Goal: Complete application form: Complete application form

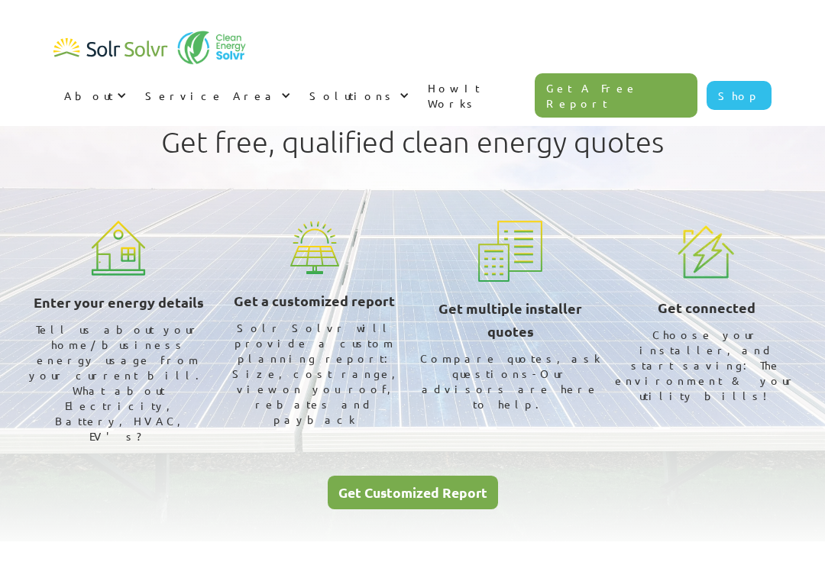
scroll to position [470, 0]
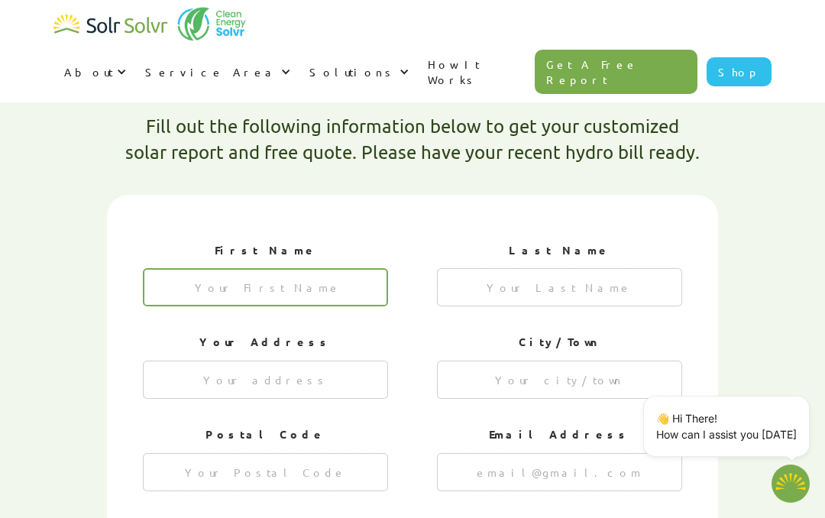
click at [346, 268] on input "1 of 4" at bounding box center [265, 287] width 245 height 38
type textarea "x"
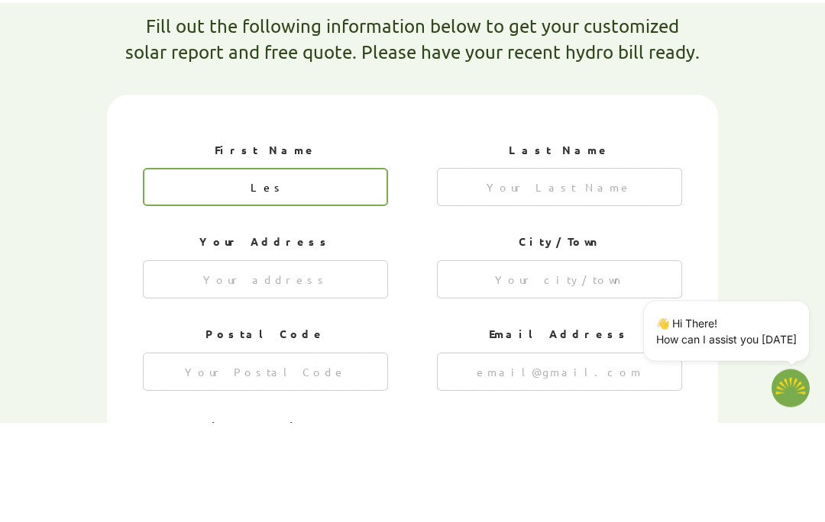
type input "Les"
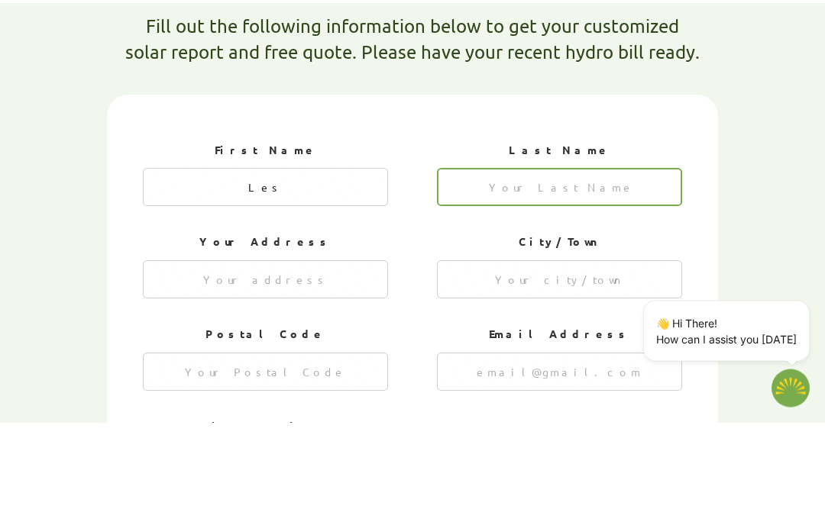
click at [636, 268] on input "1 of 4" at bounding box center [559, 287] width 245 height 38
type input "[PERSON_NAME]"
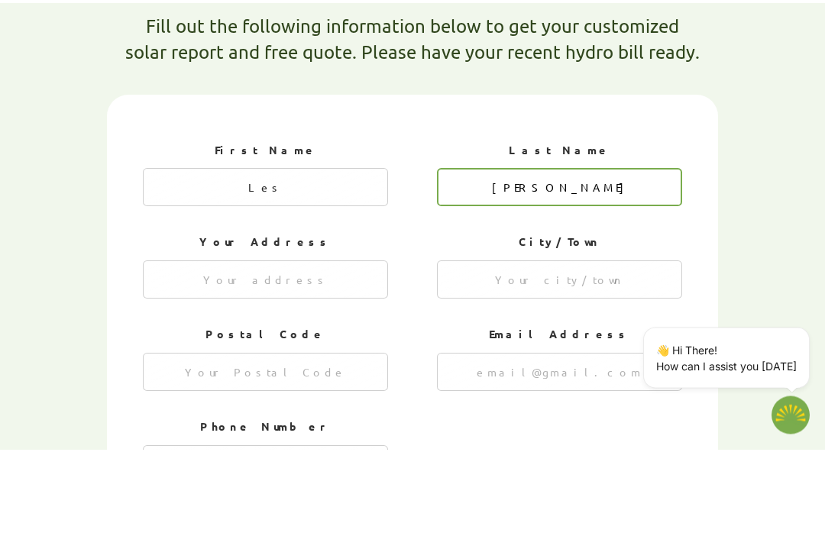
type textarea "x"
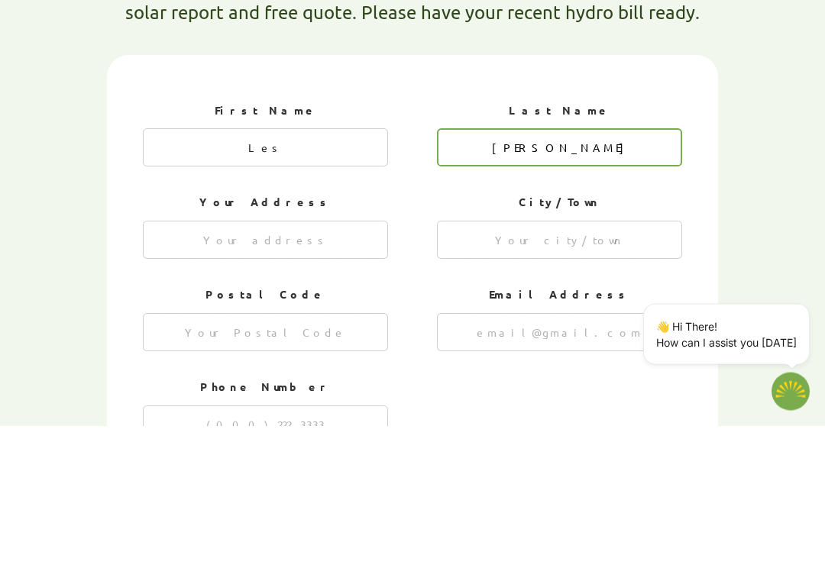
type input "[PERSON_NAME]"
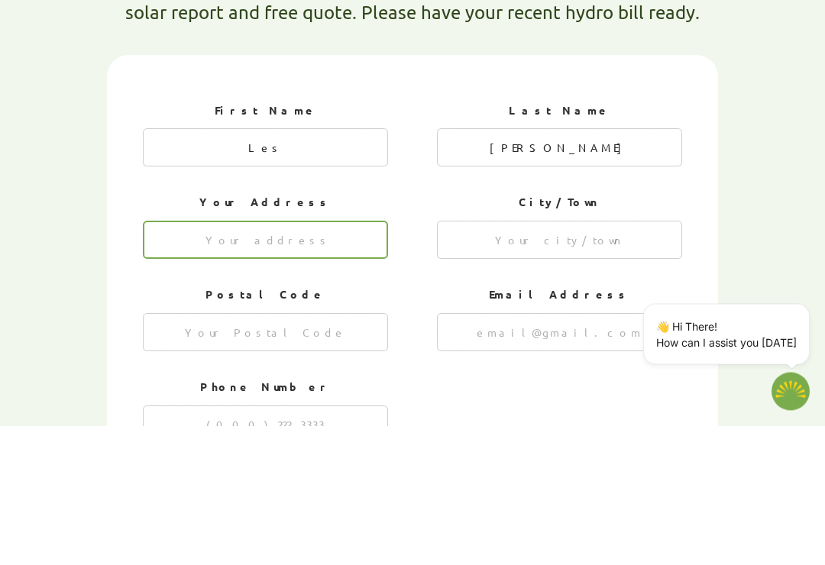
click at [354, 360] on input "1 of 4" at bounding box center [265, 379] width 245 height 38
type input "[STREET_ADDRESS]"
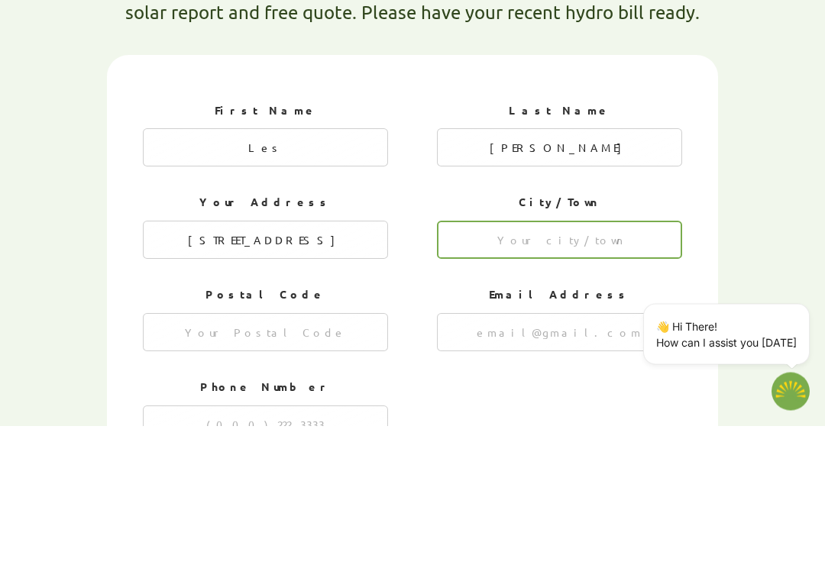
click at [647, 360] on input "1 of 4" at bounding box center [559, 379] width 245 height 38
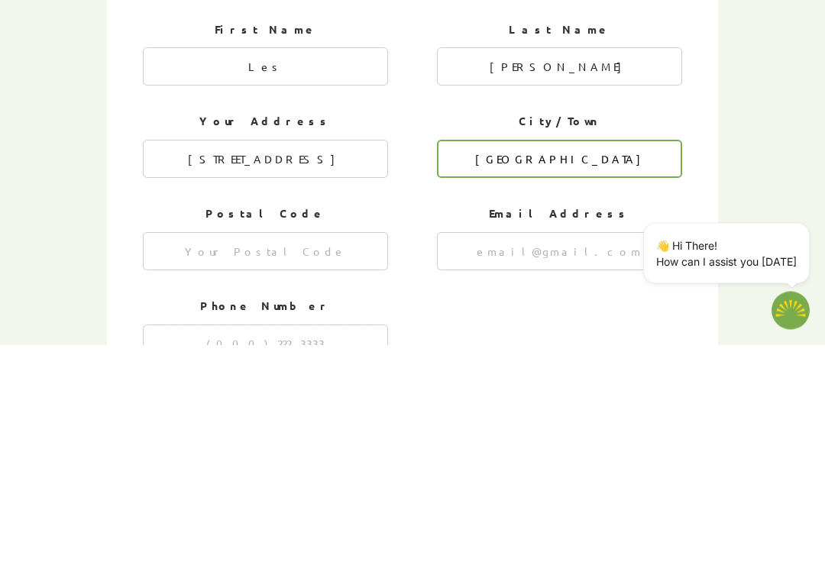
type input "[GEOGRAPHIC_DATA]"
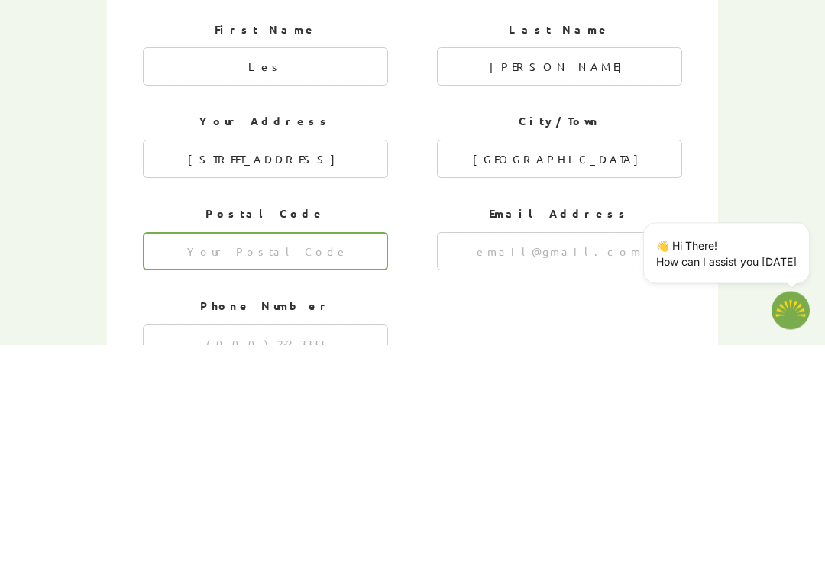
click at [355, 453] on input "1 of 4" at bounding box center [265, 472] width 245 height 38
type input "T7Y 2T3"
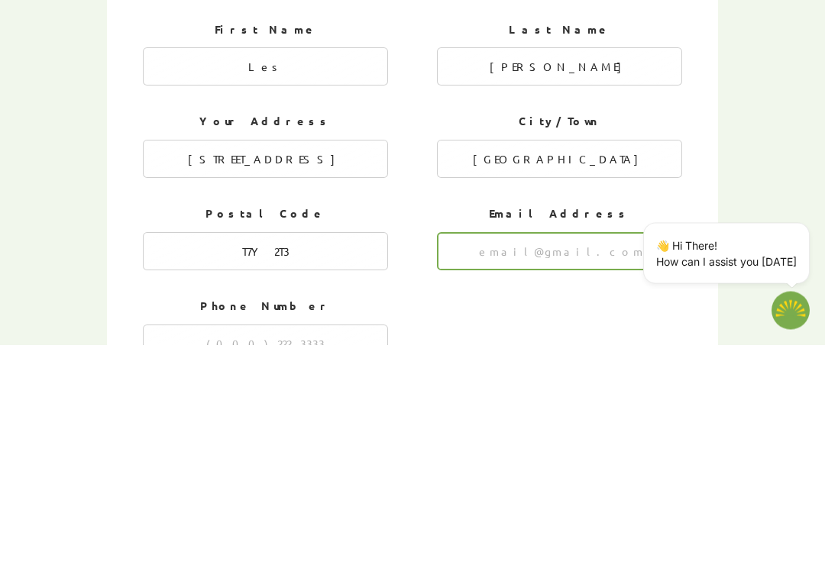
click at [621, 453] on input "1 of 4" at bounding box center [559, 472] width 245 height 38
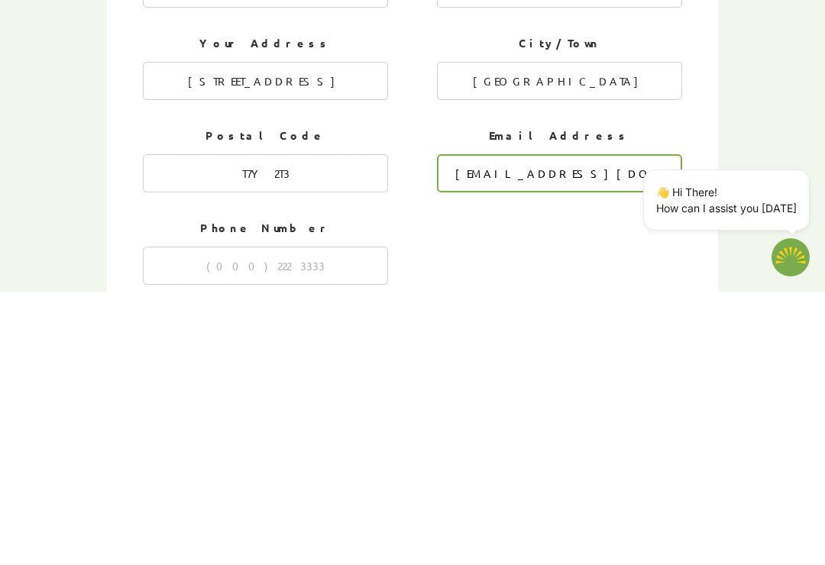
scroll to position [502, 0]
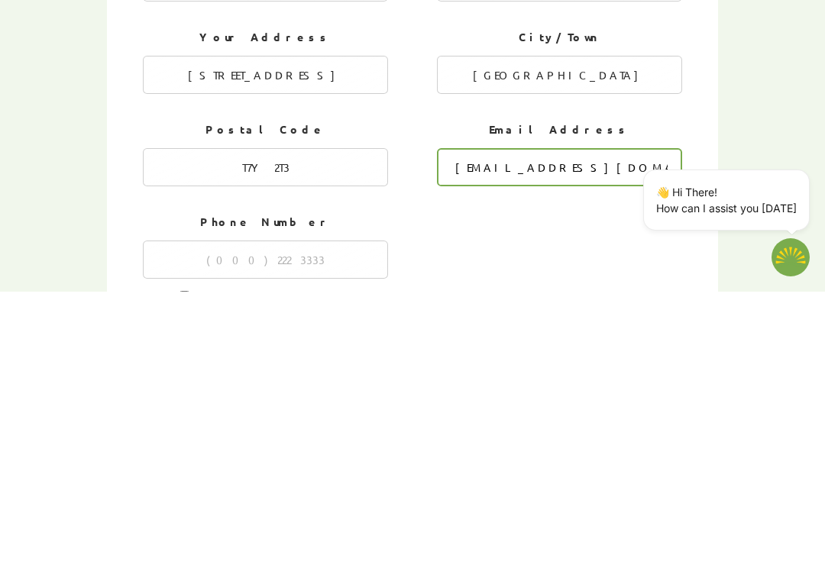
type input "[EMAIL_ADDRESS][DOMAIN_NAME]"
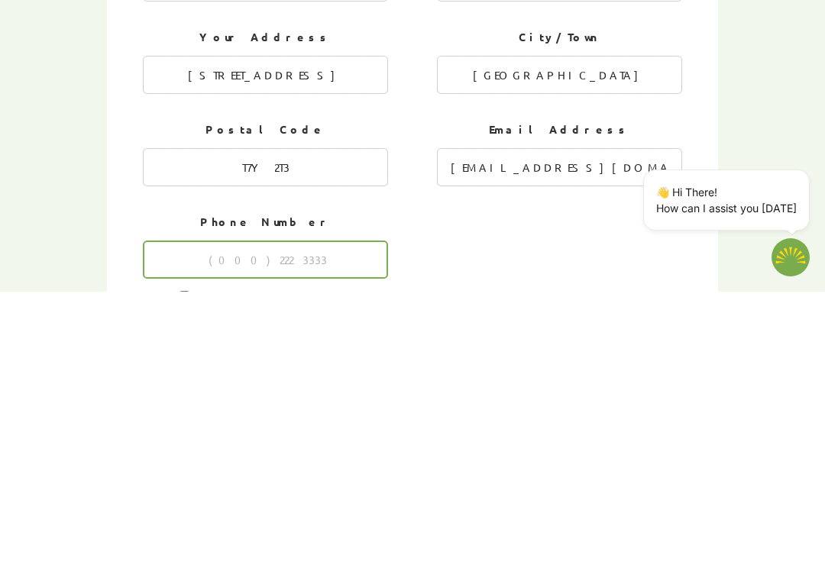
click at [350, 514] on input "1 of 4" at bounding box center [265, 533] width 245 height 38
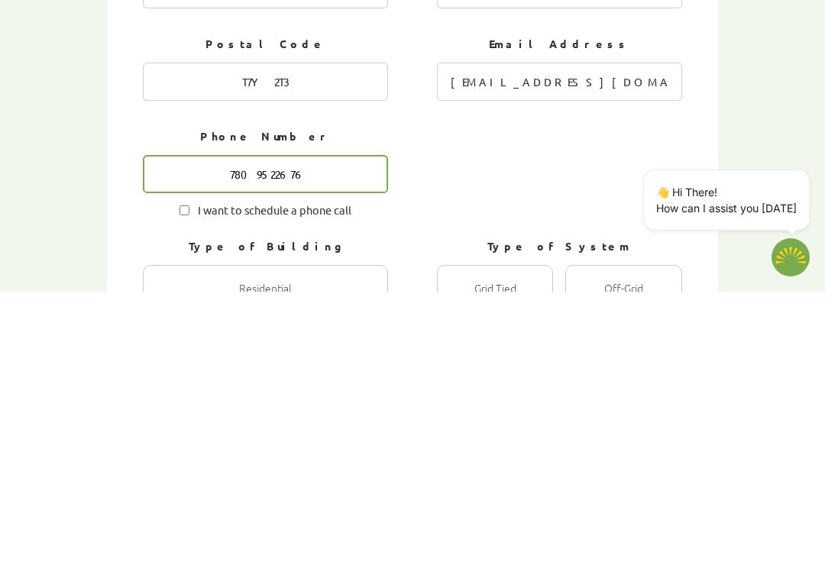
scroll to position [588, 0]
type input "7809522676"
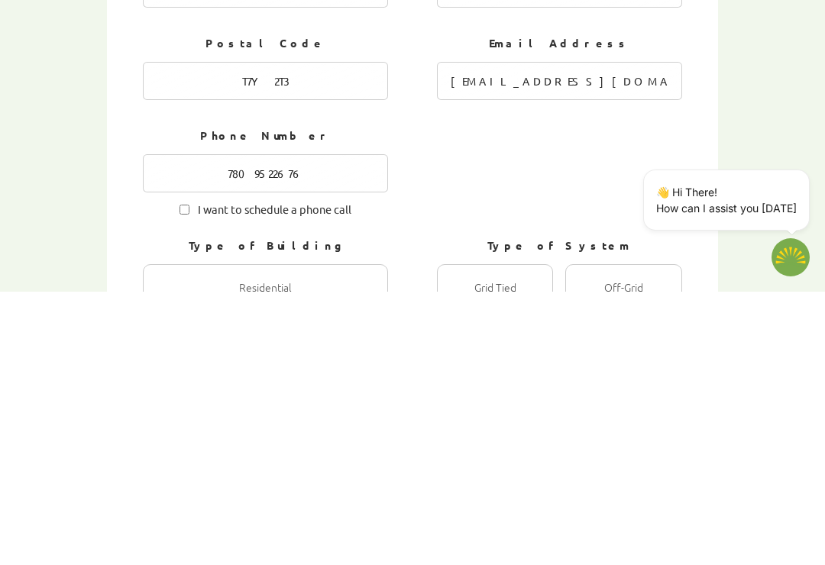
click at [185, 478] on input "I want to schedule a phone call" at bounding box center [184, 483] width 10 height 10
checkbox input "true"
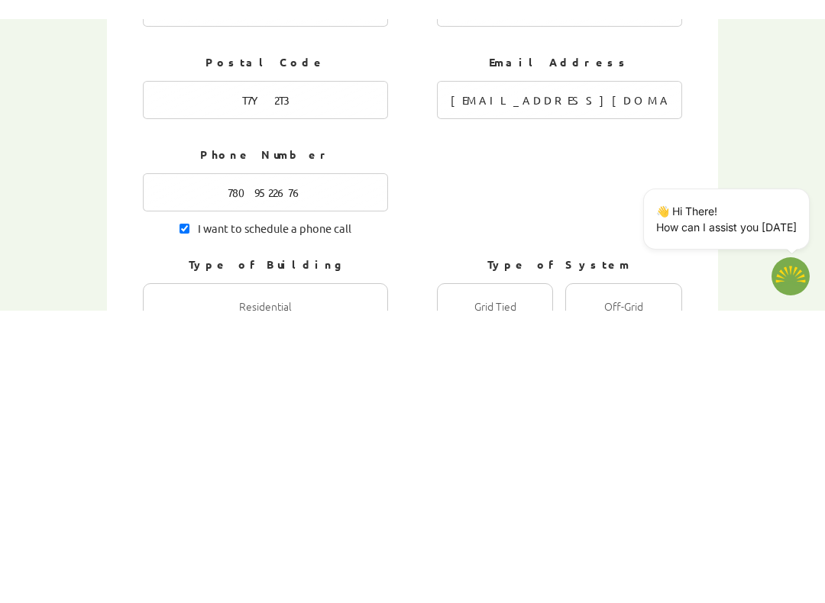
scroll to position [862, 0]
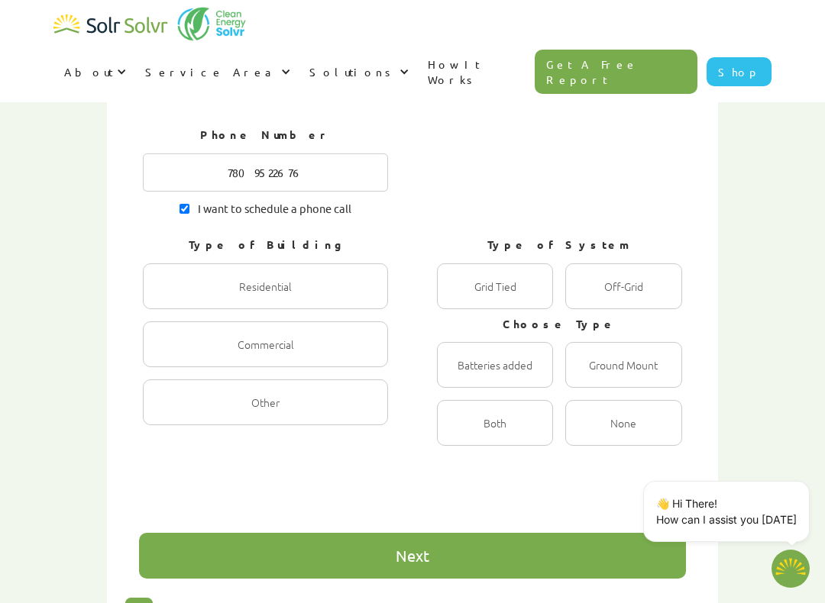
type textarea "x"
click at [349, 263] on div "1 of 4" at bounding box center [265, 286] width 245 height 46
click at [164, 298] on input "Residential Radio" at bounding box center [159, 303] width 10 height 10
radio input "true"
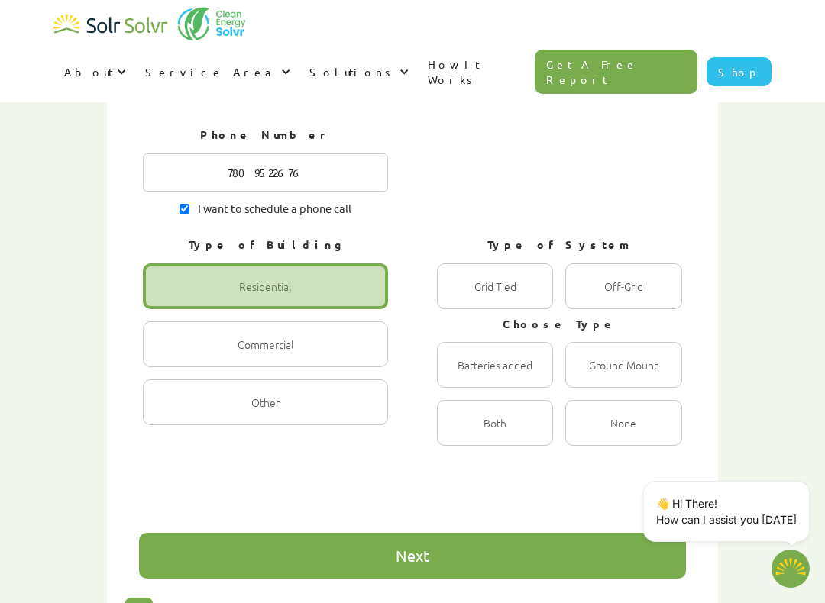
click at [526, 263] on div "1 of 4" at bounding box center [495, 286] width 116 height 46
click at [458, 298] on Tied "Grid Tied Radio" at bounding box center [453, 303] width 10 height 10
radio Tied "true"
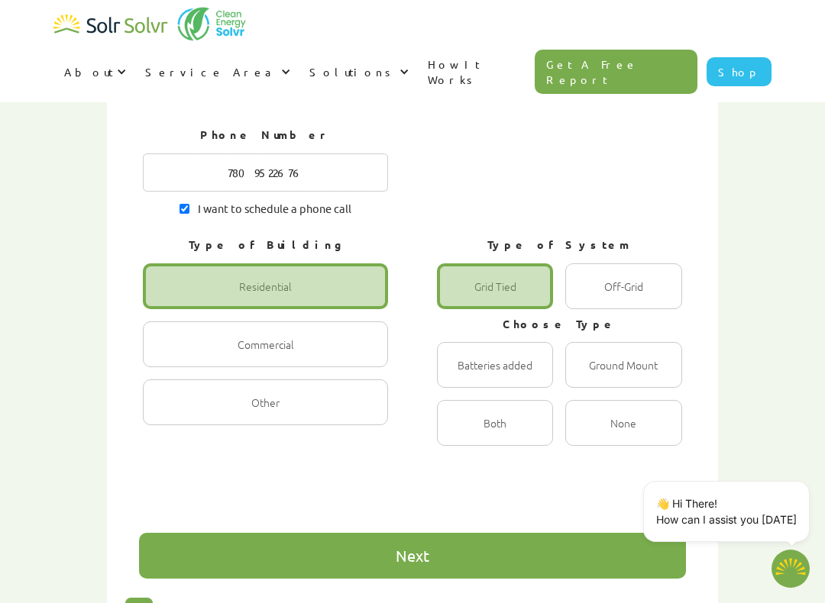
click at [521, 400] on div "1 of 4" at bounding box center [495, 423] width 116 height 46
click at [458, 434] on input "Both Radio" at bounding box center [453, 439] width 10 height 10
radio input "true"
click at [470, 517] on div "Next" at bounding box center [412, 556] width 547 height 46
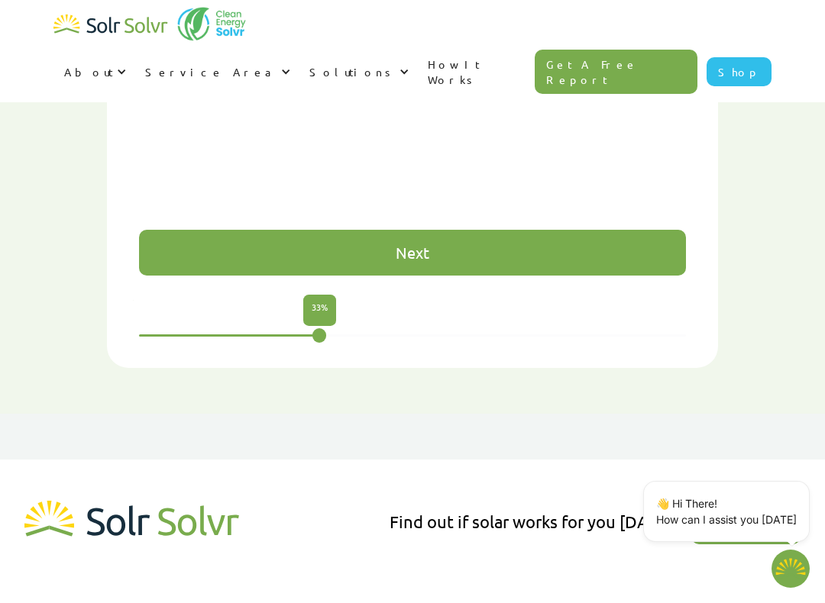
scroll to position [1171, 0]
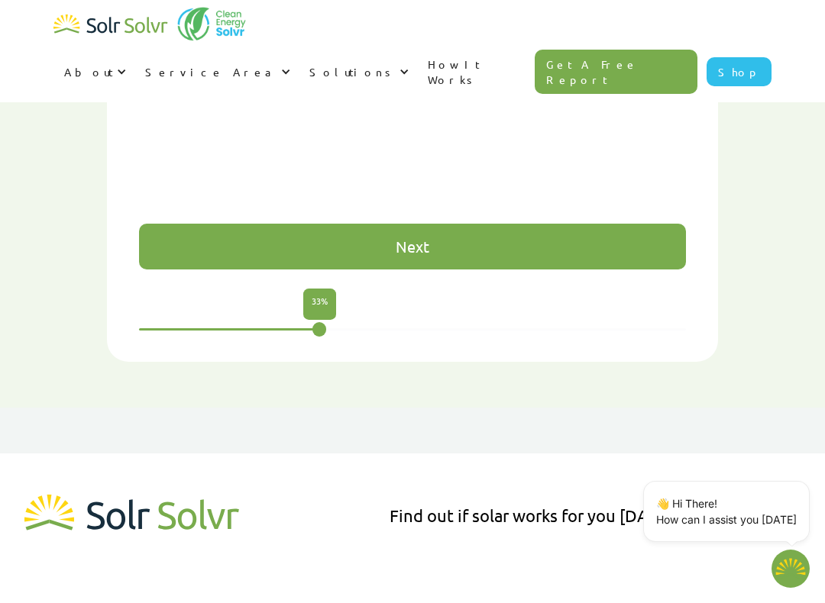
click at [454, 224] on div "Next" at bounding box center [412, 247] width 547 height 46
click at [457, 224] on div "Next" at bounding box center [412, 247] width 547 height 46
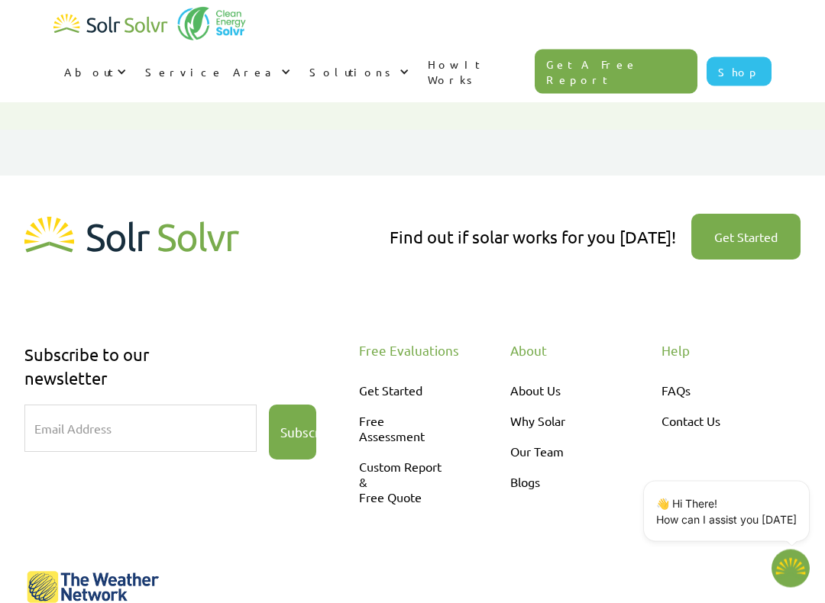
scroll to position [1351, 0]
click at [754, 213] on link "Get Started" at bounding box center [745, 236] width 109 height 46
type textarea "x"
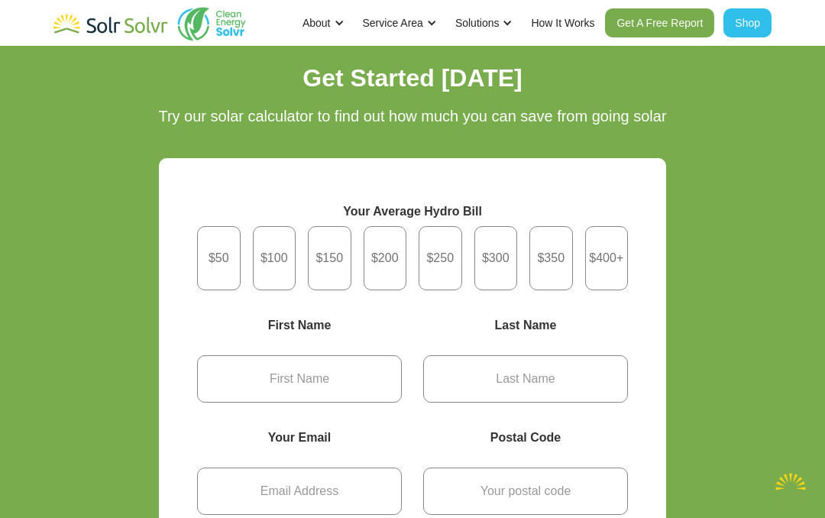
type textarea "x"
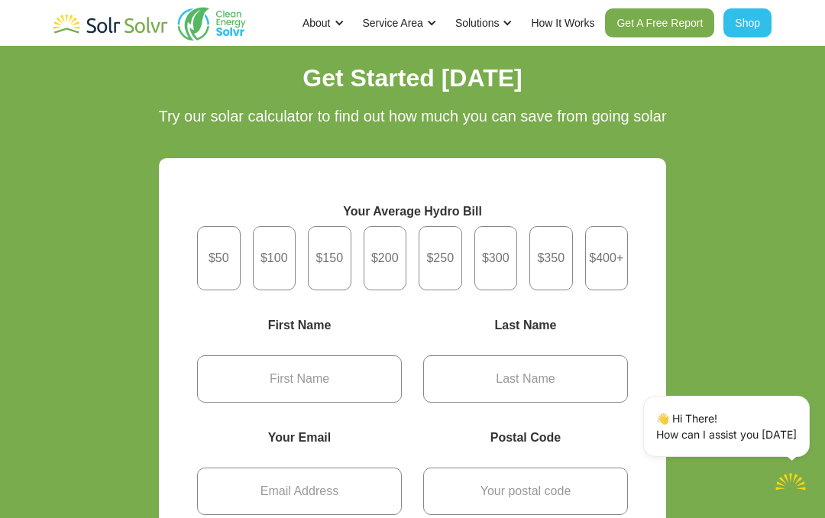
click at [445, 248] on div "Get Started" at bounding box center [440, 258] width 44 height 64
click at [445, 253] on input "$250" at bounding box center [440, 258] width 10 height 10
radio input "true"
click at [363, 372] on input "Get Started" at bounding box center [299, 378] width 205 height 47
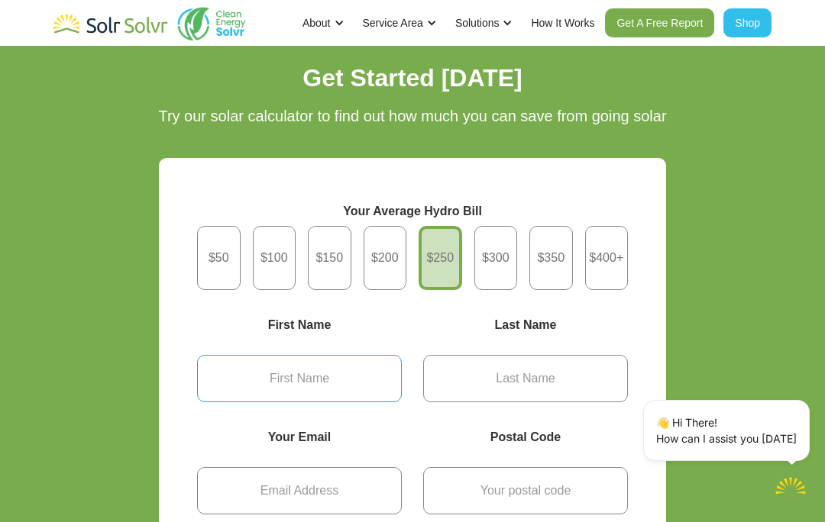
type textarea "x"
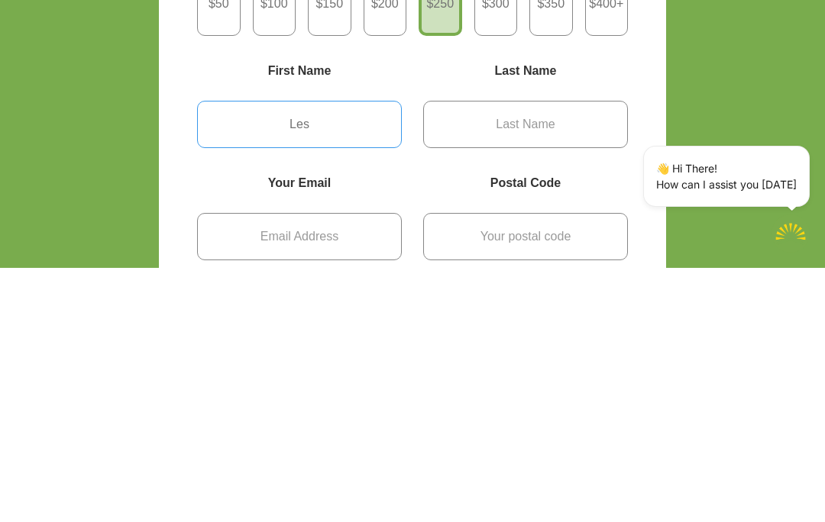
type input "Les"
click at [591, 355] on input "Get Started" at bounding box center [525, 378] width 205 height 47
type input "[PERSON_NAME]"
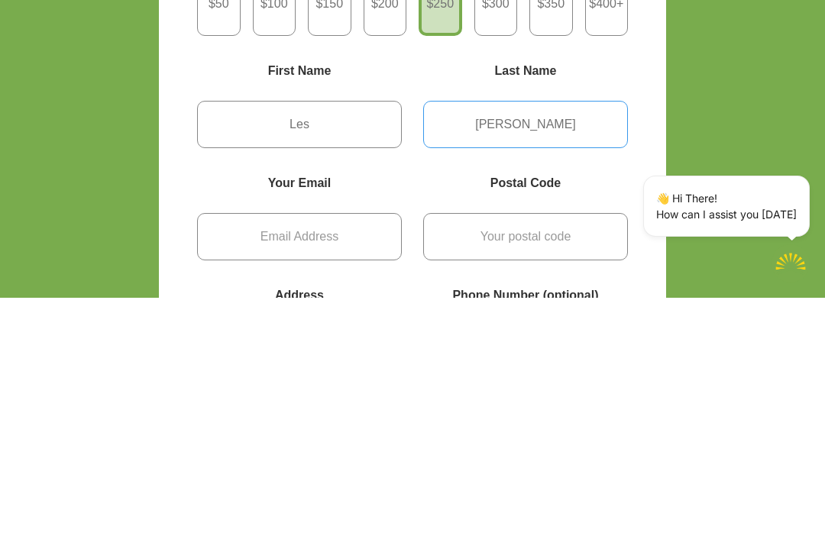
type textarea "x"
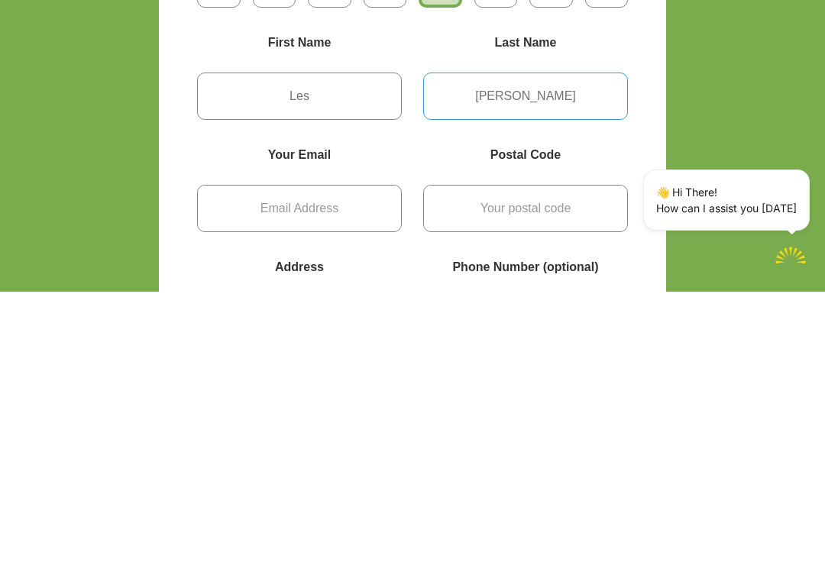
scroll to position [11, 0]
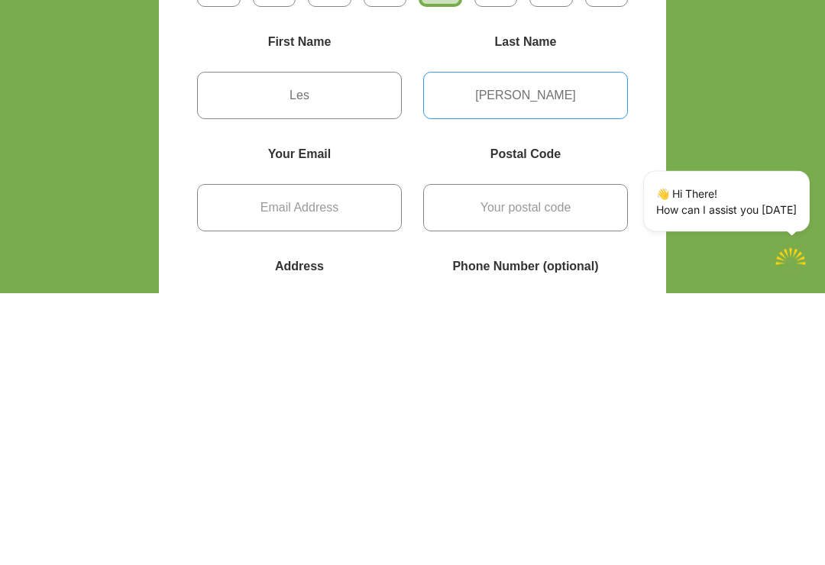
type input "[PERSON_NAME]"
click at [376, 457] on input "Get Started" at bounding box center [299, 480] width 205 height 47
type input "[EMAIL_ADDRESS][DOMAIN_NAME]"
click at [587, 457] on input "Get Started" at bounding box center [525, 480] width 205 height 47
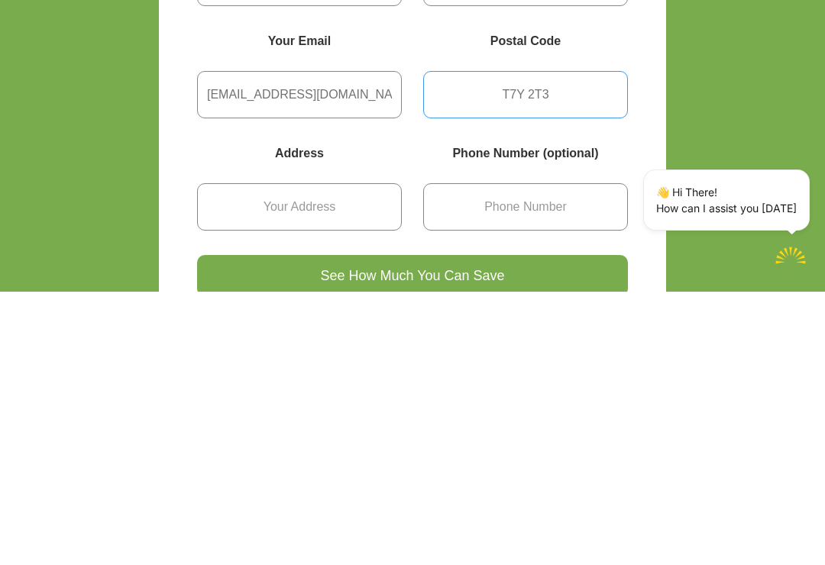
scroll to position [129, 0]
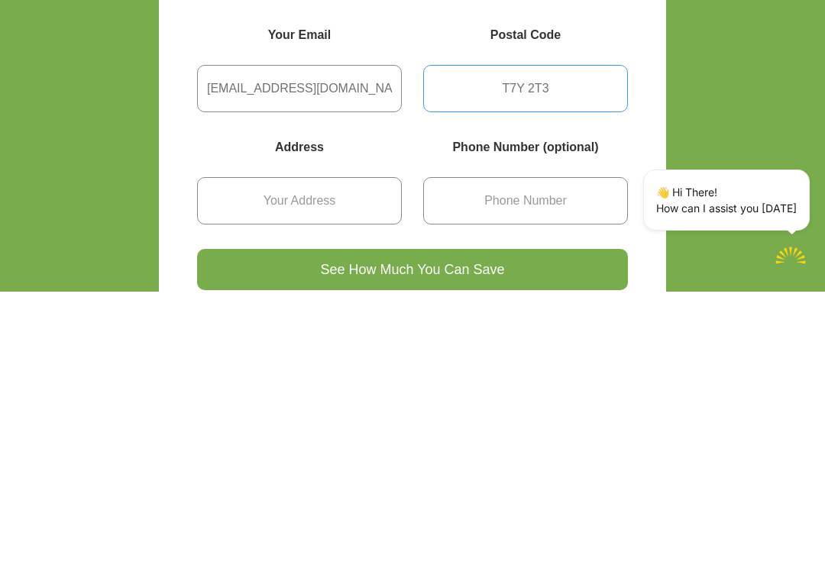
type input "T7Y 2T3"
click at [379, 450] on input "Get Started" at bounding box center [299, 473] width 205 height 47
type input "128– 53129 Range Road 14"
click at [606, 450] on input "Get Started" at bounding box center [525, 473] width 205 height 47
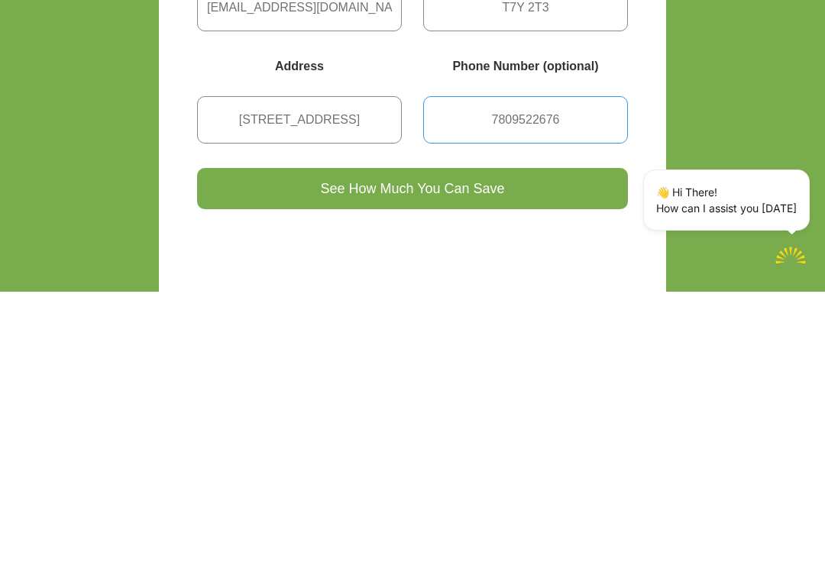
scroll to position [210, 0]
type input "7809522676"
click at [525, 441] on input "See How Much You Can Save" at bounding box center [412, 461] width 431 height 41
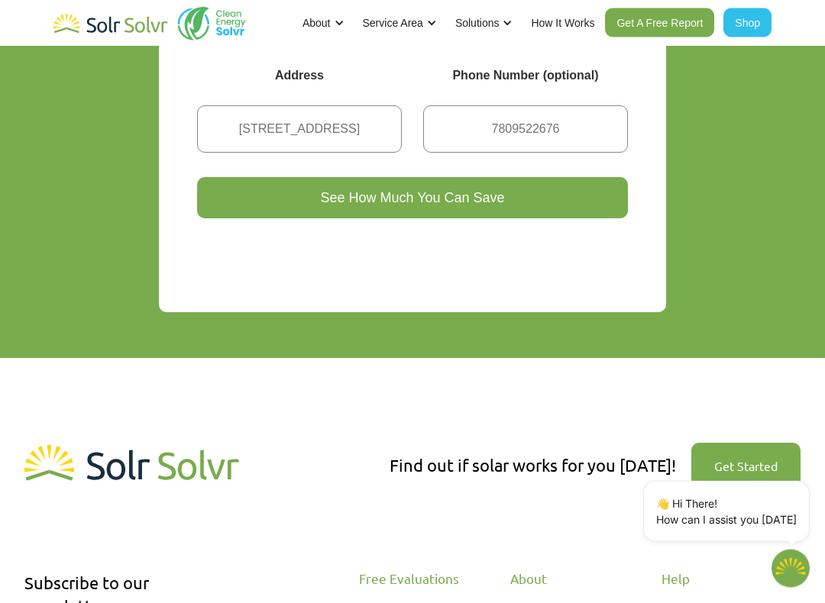
scroll to position [474, 0]
click at [658, 23] on link "Get A Free Report" at bounding box center [659, 22] width 109 height 29
type textarea "x"
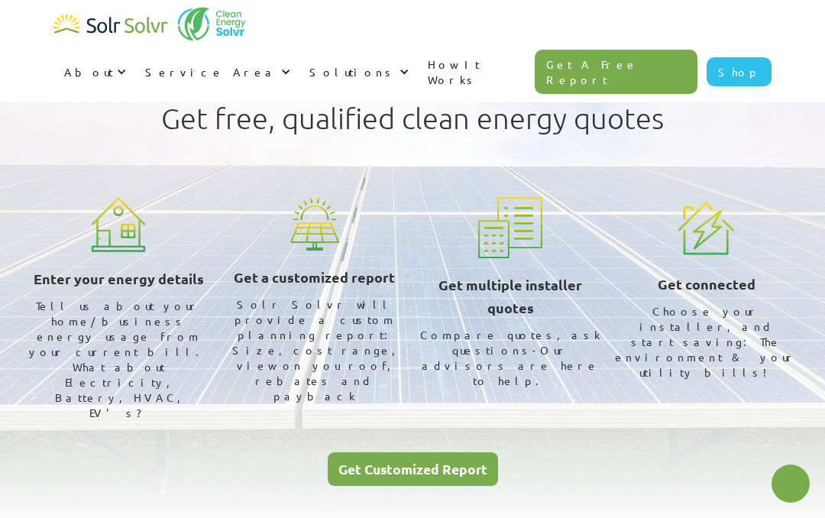
type textarea "x"
radio input "true"
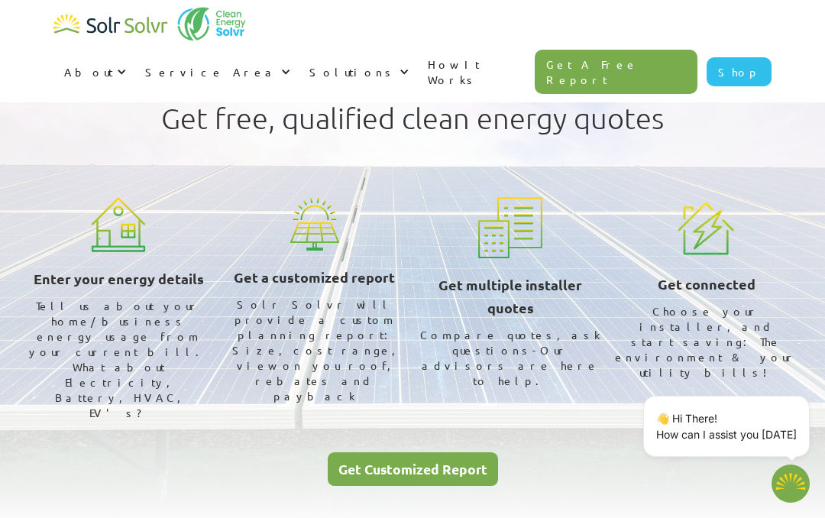
click at [447, 462] on div "Get Customized Report" at bounding box center [412, 469] width 149 height 14
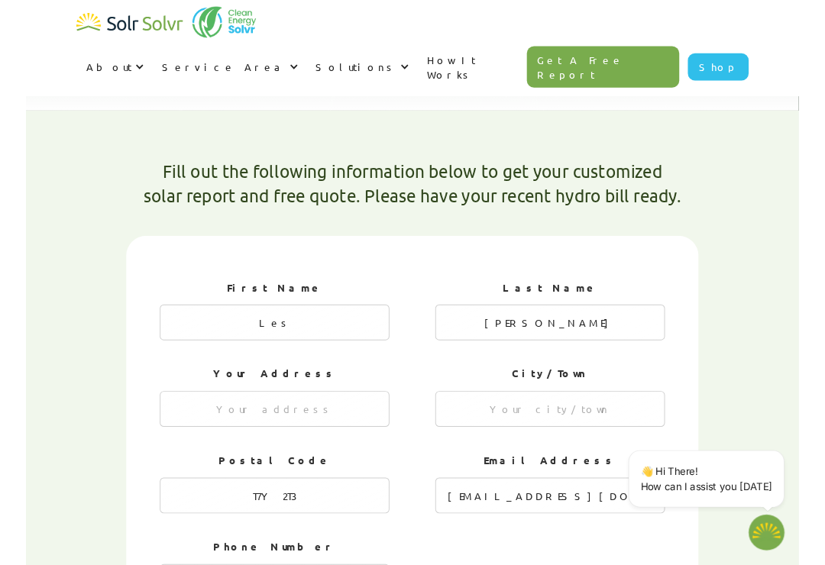
scroll to position [414, 0]
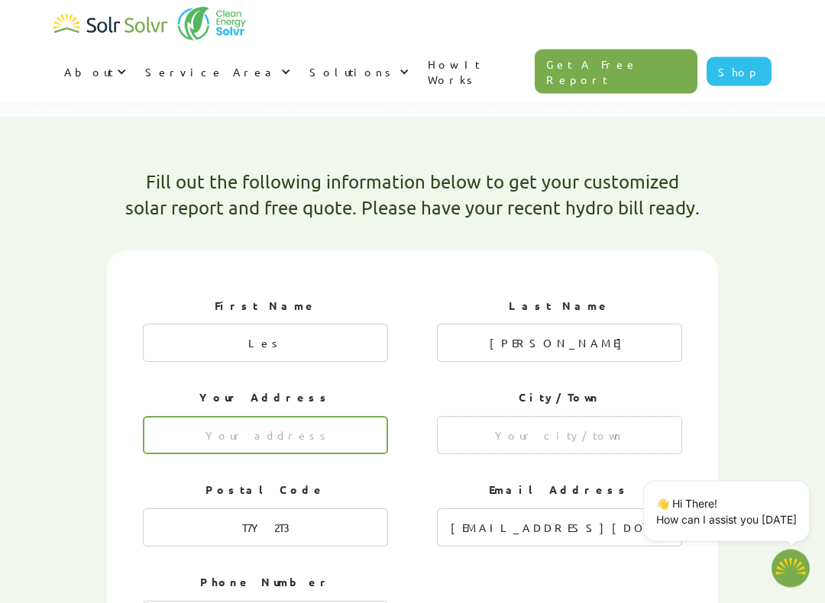
click at [347, 417] on input "1 of 4" at bounding box center [265, 436] width 245 height 38
type textarea "x"
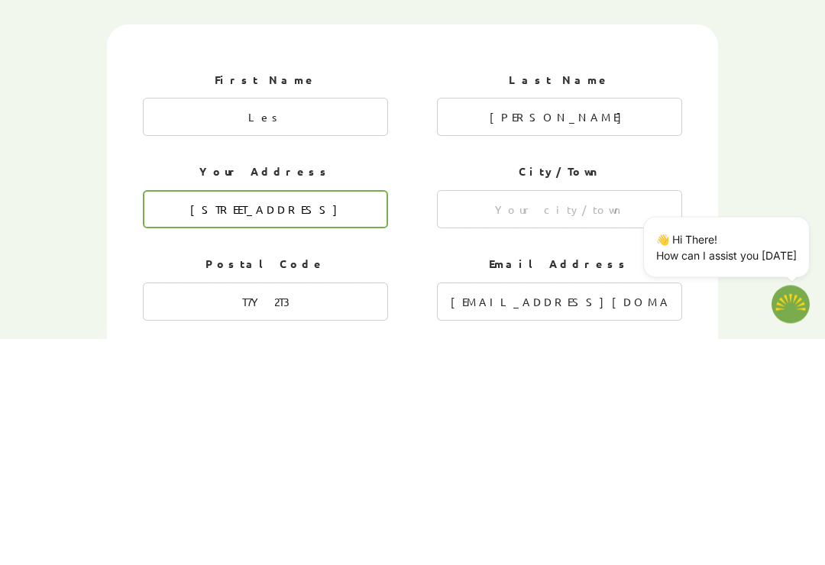
type input "[STREET_ADDRESS]"
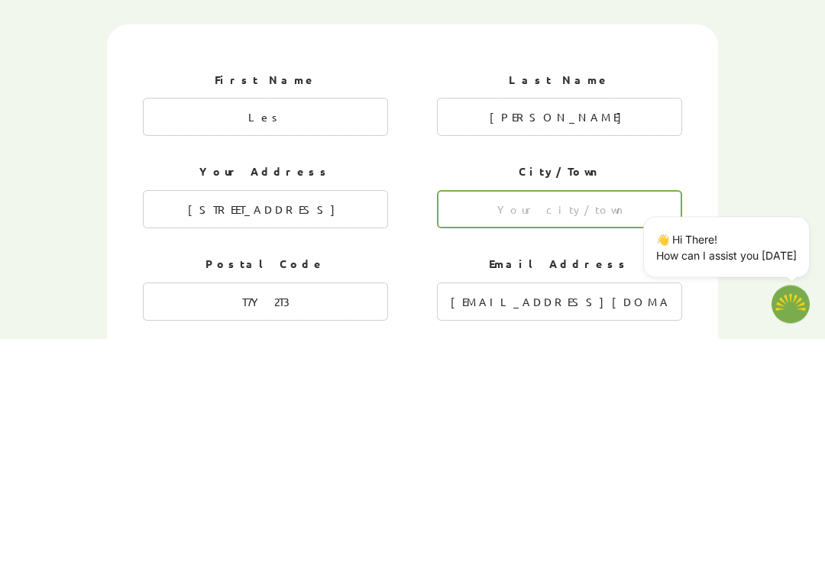
click at [633, 417] on input "1 of 4" at bounding box center [559, 436] width 245 height 38
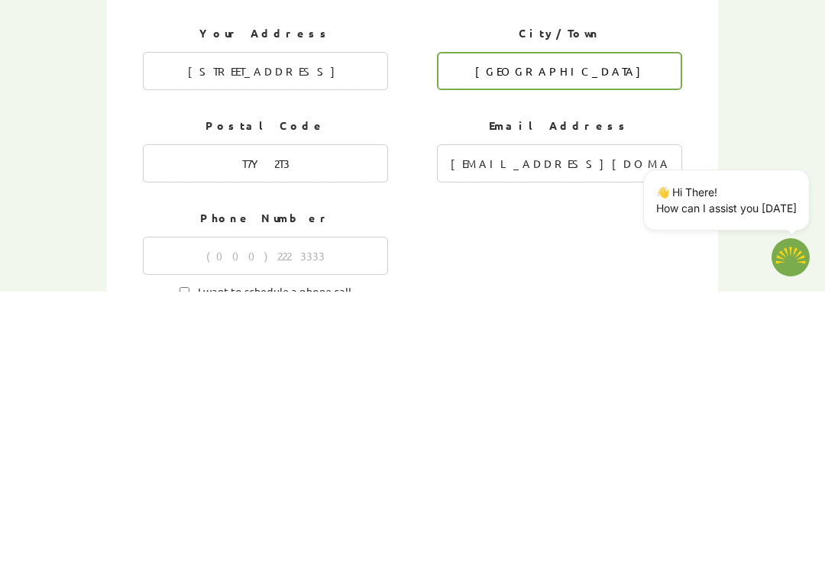
scroll to position [510, 0]
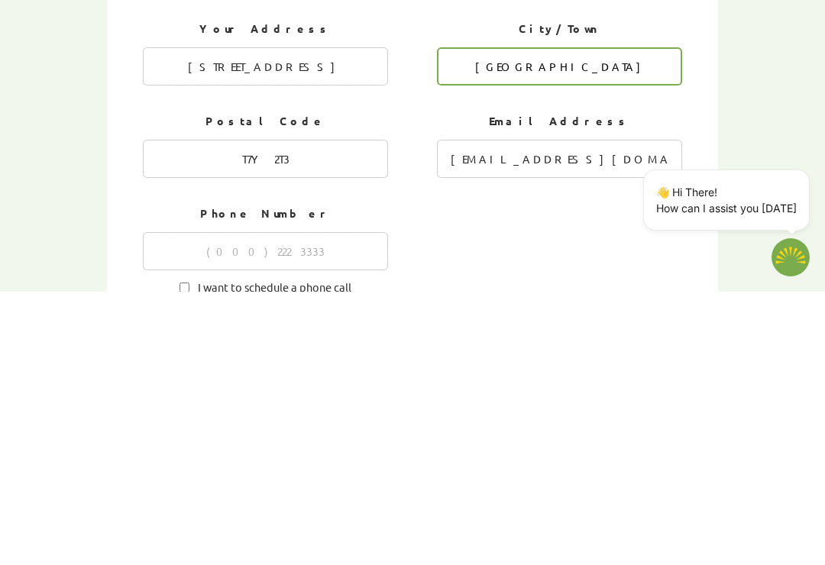
type input "[GEOGRAPHIC_DATA]"
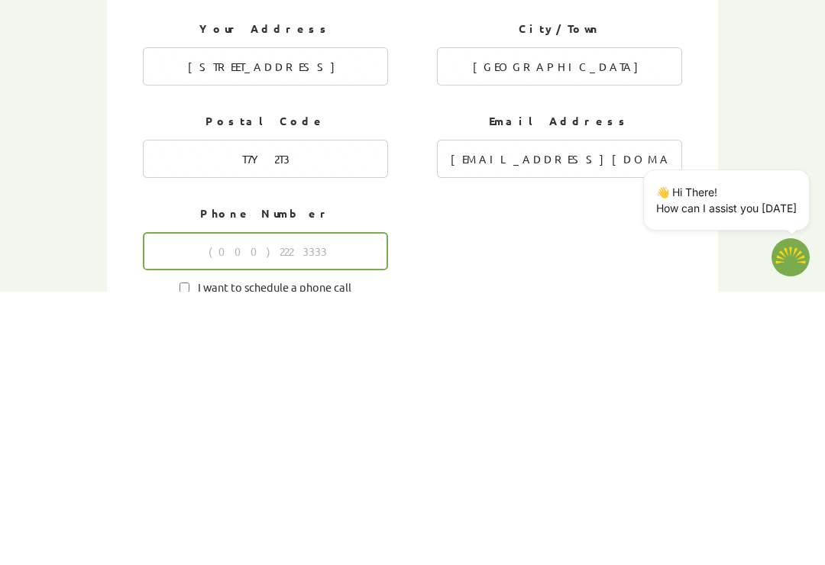
click at [347, 505] on input "1 of 4" at bounding box center [265, 524] width 245 height 38
type input "9"
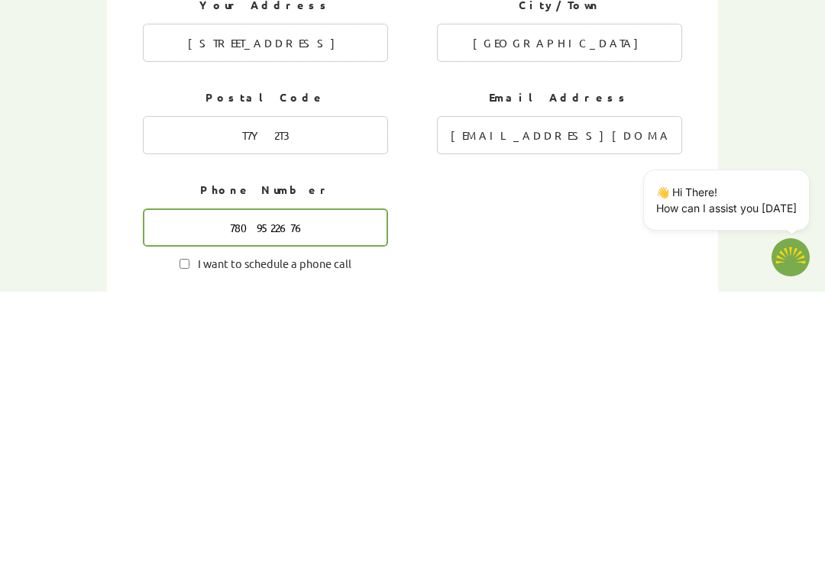
scroll to position [534, 0]
type input "7809522676"
click at [186, 517] on input "I want to schedule a phone call" at bounding box center [184, 536] width 10 height 10
checkbox input "true"
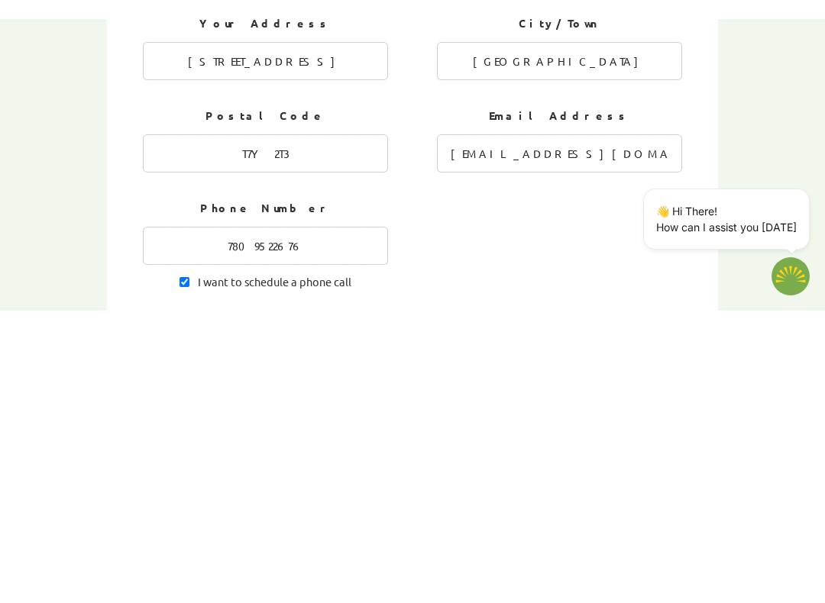
scroll to position [809, 0]
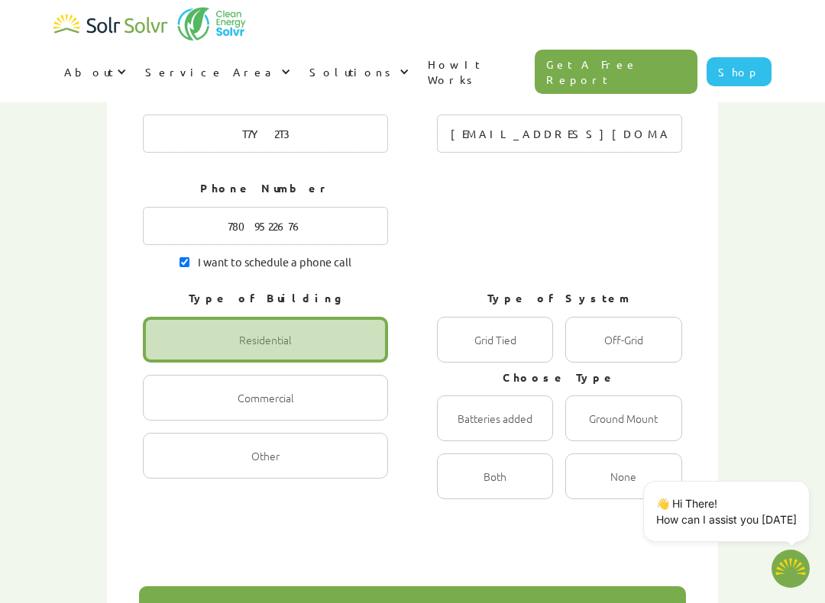
type textarea "x"
click at [518, 454] on div "1 of 4" at bounding box center [495, 477] width 116 height 46
click at [458, 488] on input "Both Radio" at bounding box center [453, 493] width 10 height 10
radio input "true"
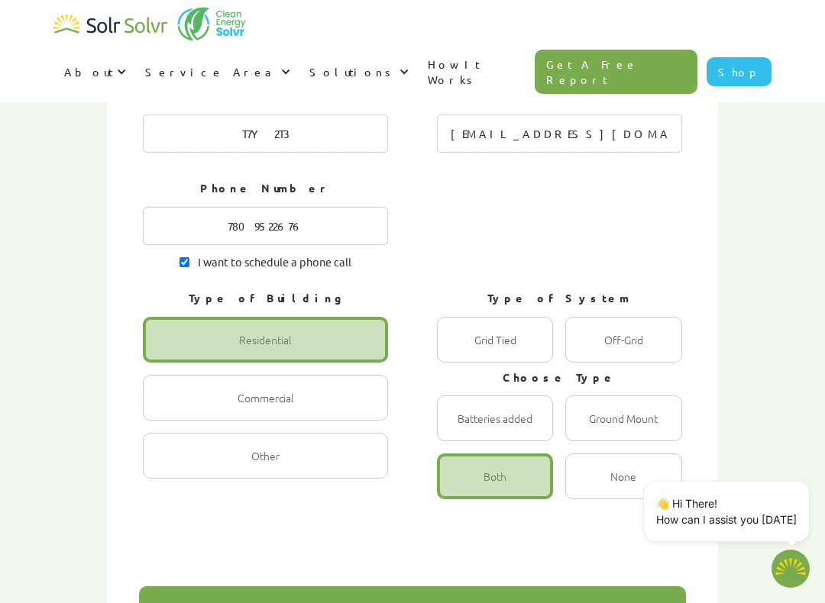
click at [448, 517] on div "Next" at bounding box center [412, 609] width 547 height 46
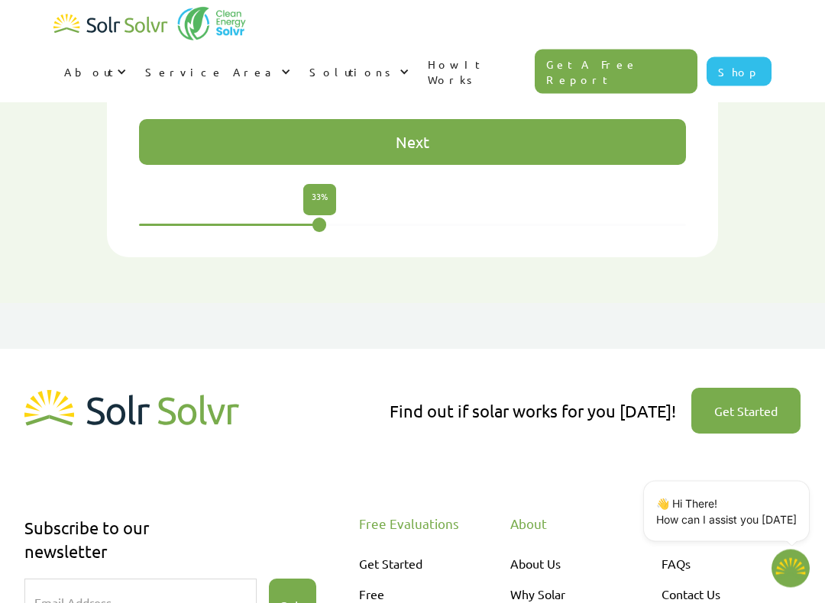
scroll to position [1277, 0]
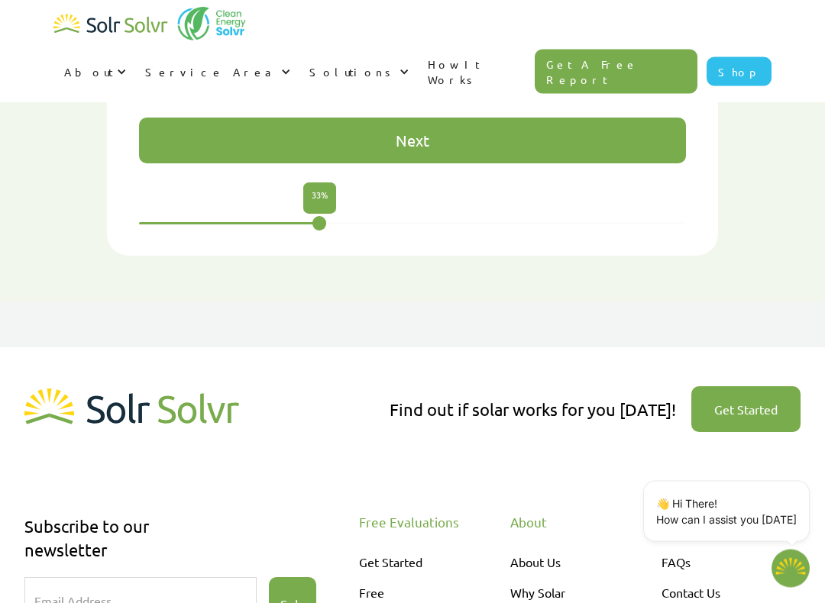
click at [670, 50] on link "Get A Free Report" at bounding box center [615, 72] width 163 height 44
type textarea "x"
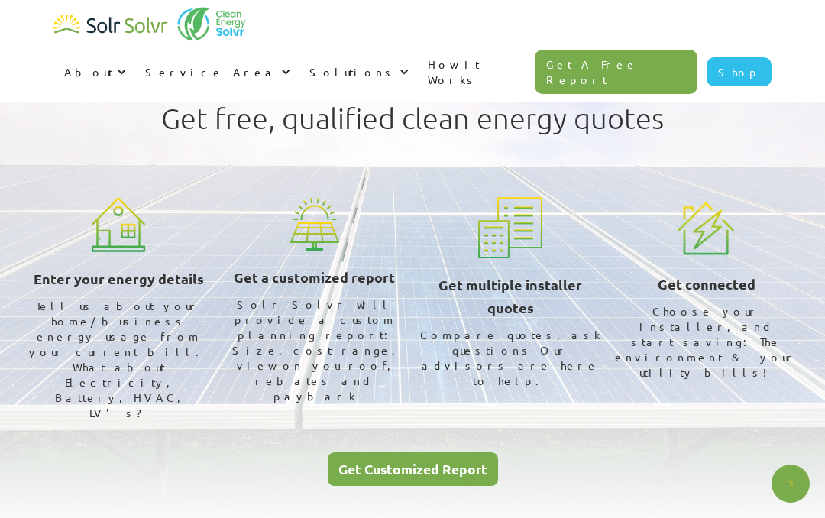
type textarea "x"
radio input "true"
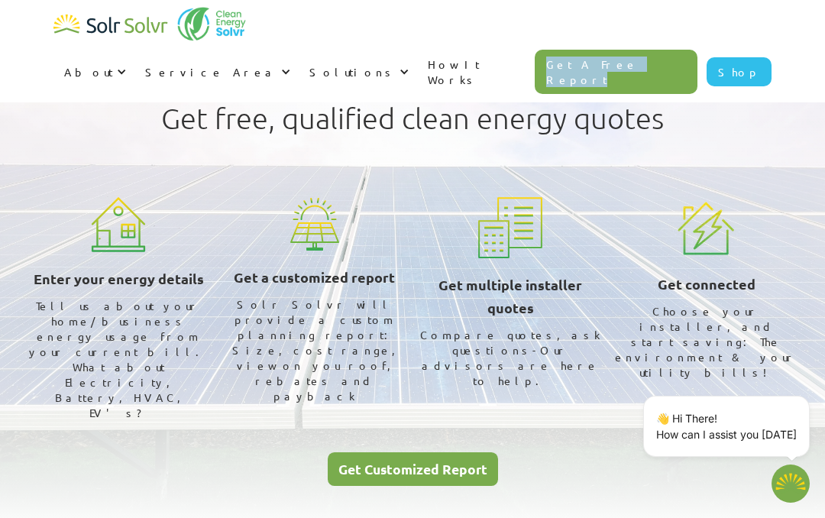
click at [321, 286] on h3 "Get a customized report" at bounding box center [314, 277] width 161 height 23
click at [318, 286] on h3 "Get a customized report" at bounding box center [314, 277] width 161 height 23
click at [435, 452] on link "Get Customized Report" at bounding box center [413, 469] width 170 height 34
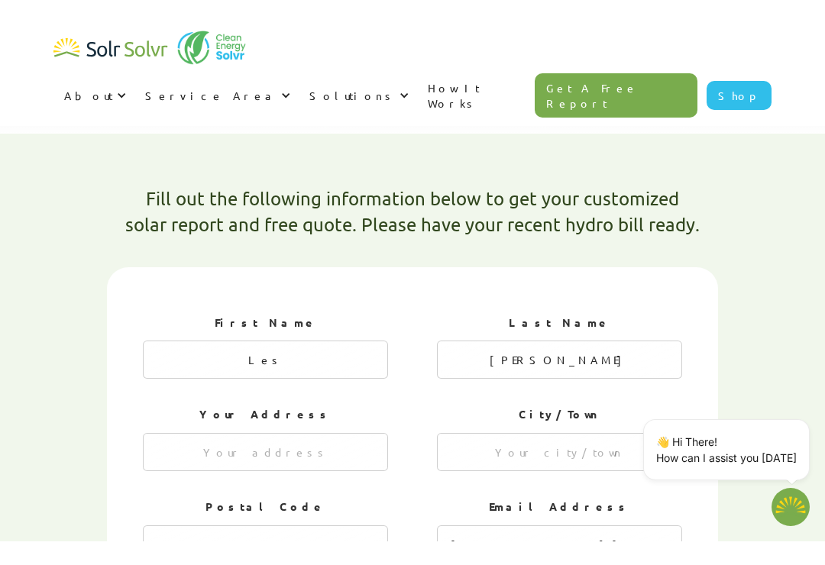
scroll to position [424, 0]
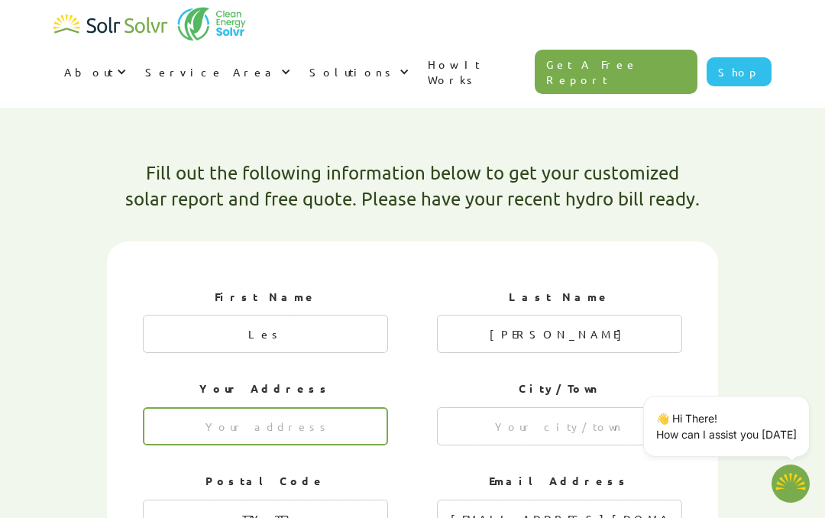
click at [367, 407] on input "1 of 4" at bounding box center [265, 426] width 245 height 38
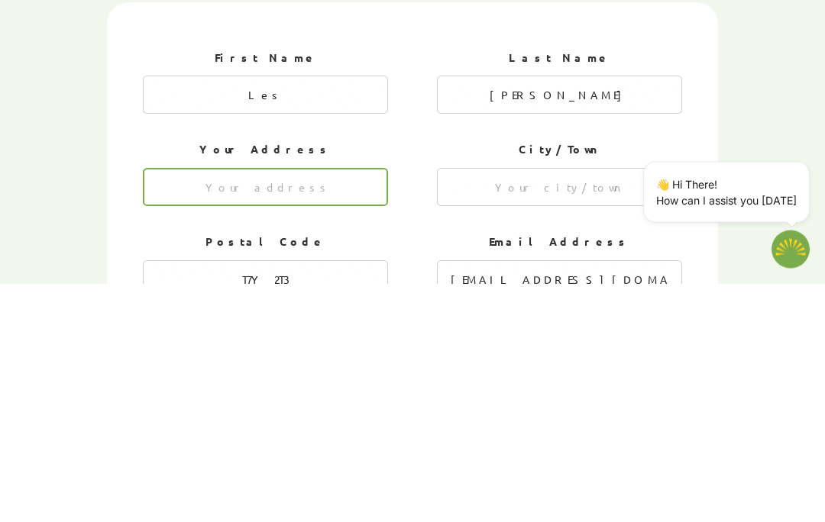
type textarea "x"
type input "[STREET_ADDRESS]"
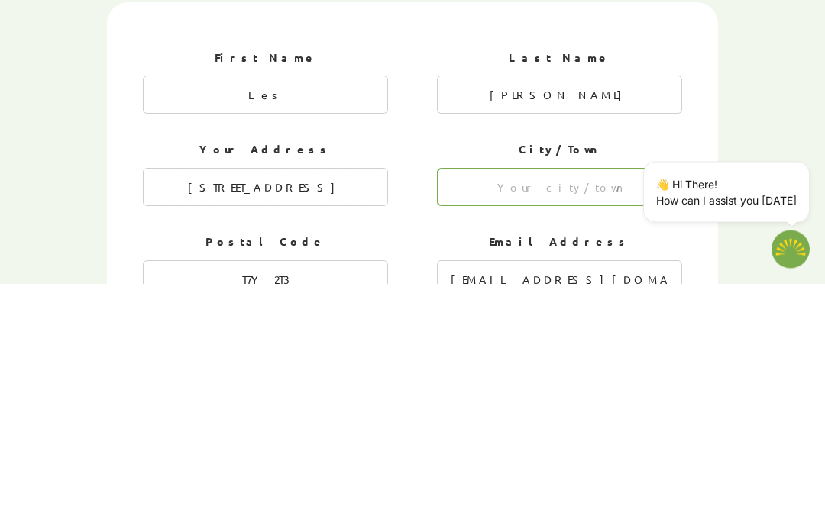
click at [614, 407] on input "1 of 4" at bounding box center [559, 426] width 245 height 38
type input "[GEOGRAPHIC_DATA]"
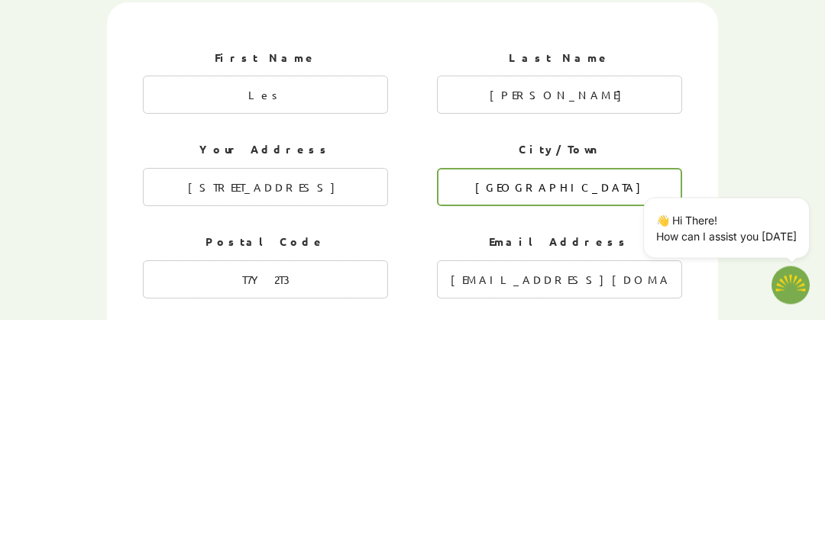
type textarea "x"
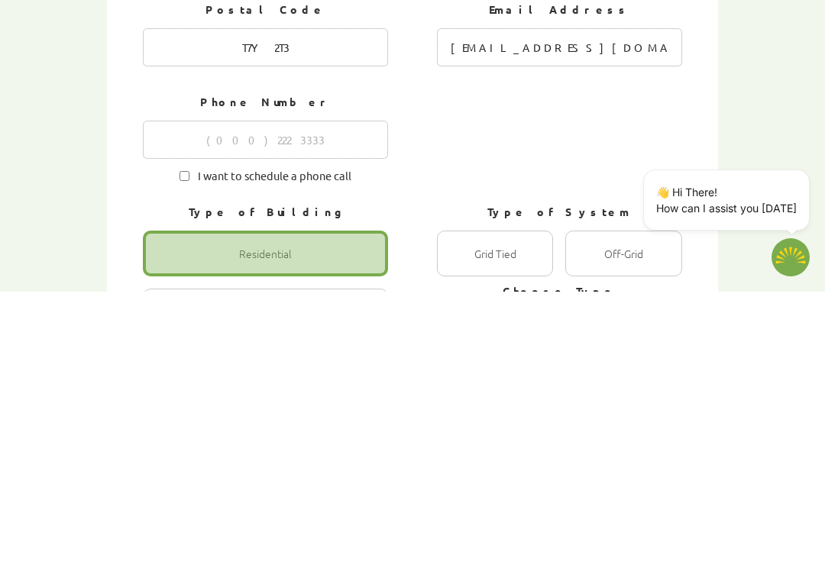
scroll to position [629, 0]
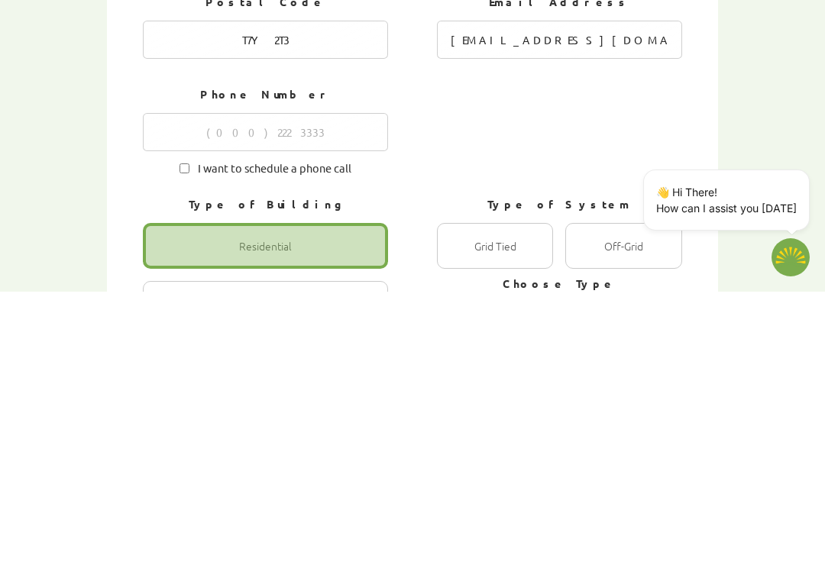
type input "[GEOGRAPHIC_DATA]"
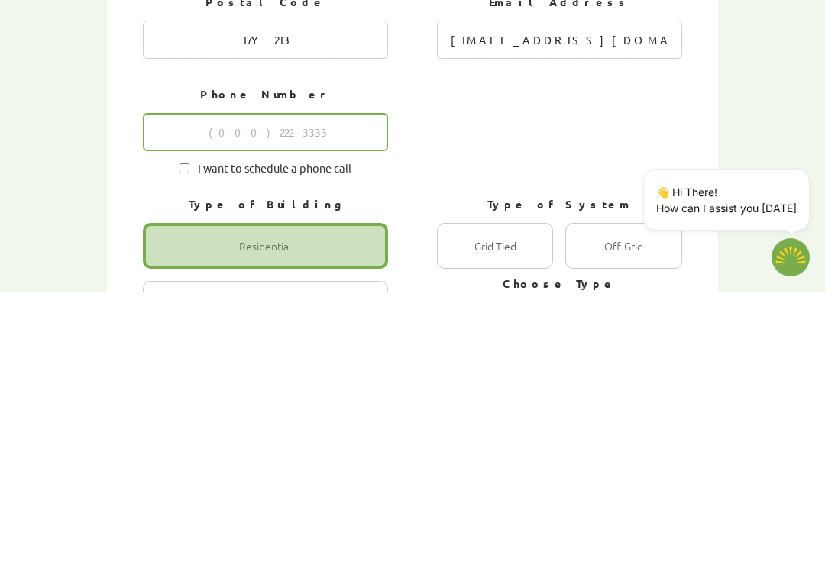
click at [361, 386] on input "1 of 4" at bounding box center [265, 405] width 245 height 38
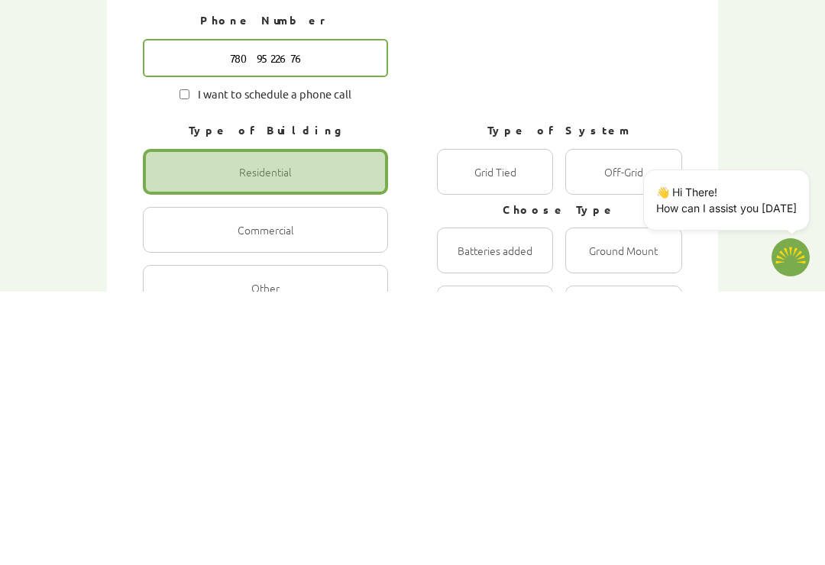
scroll to position [704, 0]
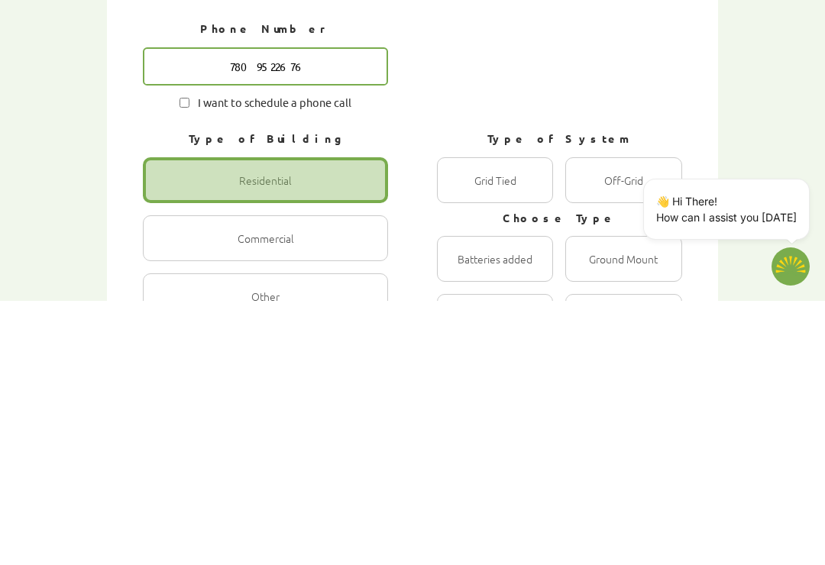
type input "7809522676"
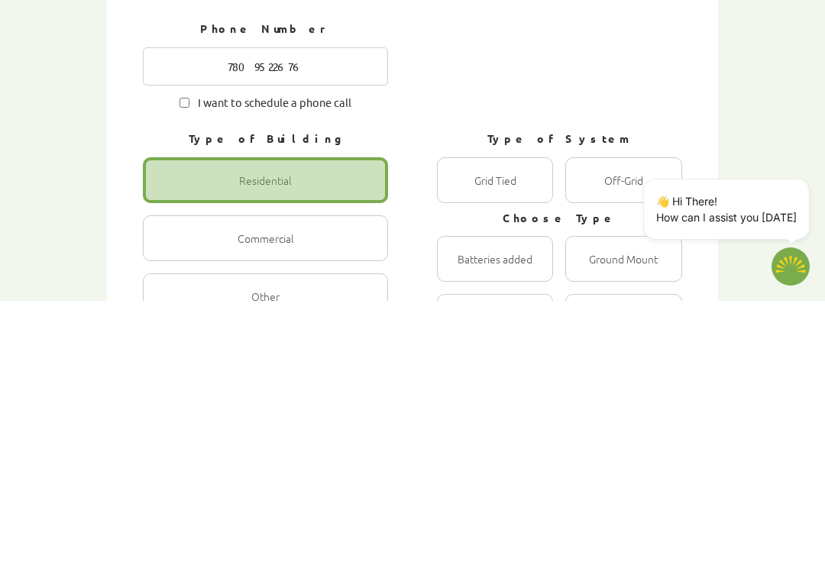
click at [352, 421] on div "1 of 4" at bounding box center [265, 444] width 245 height 46
click at [164, 456] on input "Residential Radio" at bounding box center [159, 461] width 10 height 10
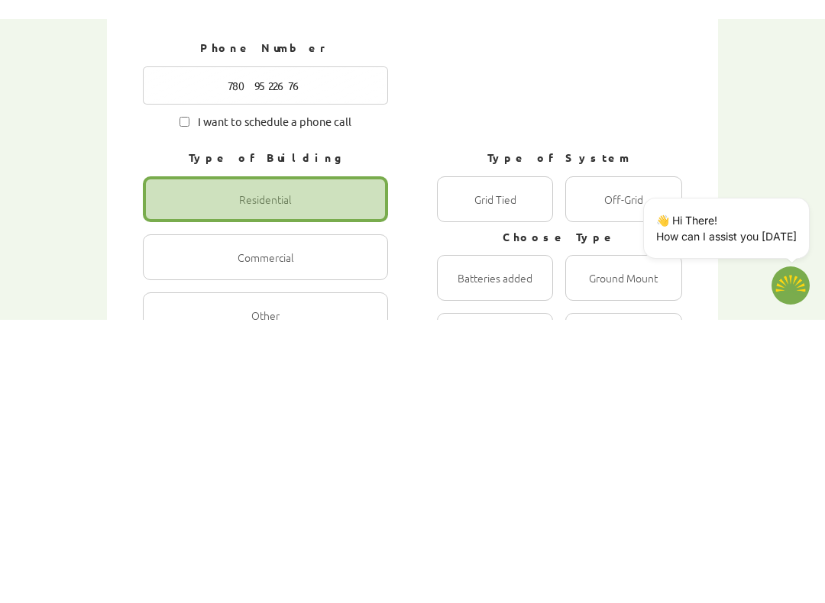
scroll to position [969, 0]
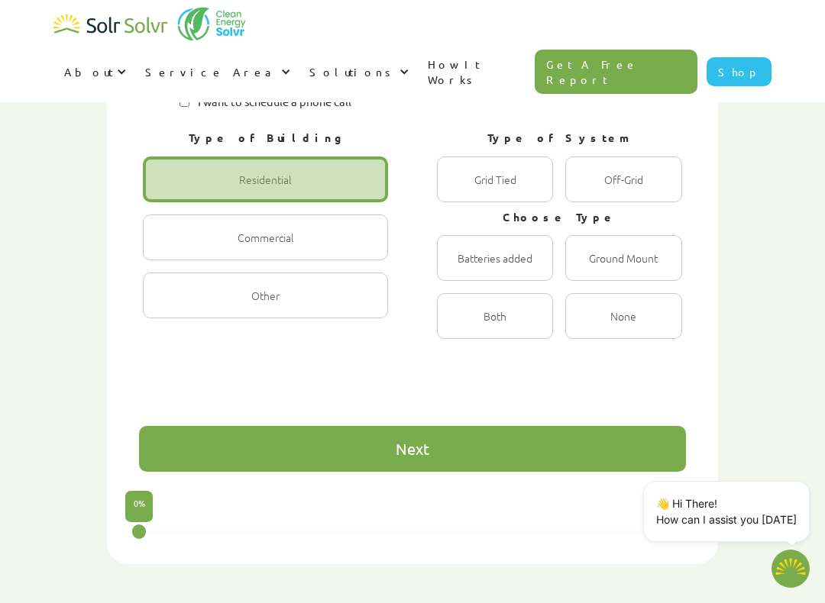
click at [455, 426] on div "Next" at bounding box center [412, 449] width 547 height 46
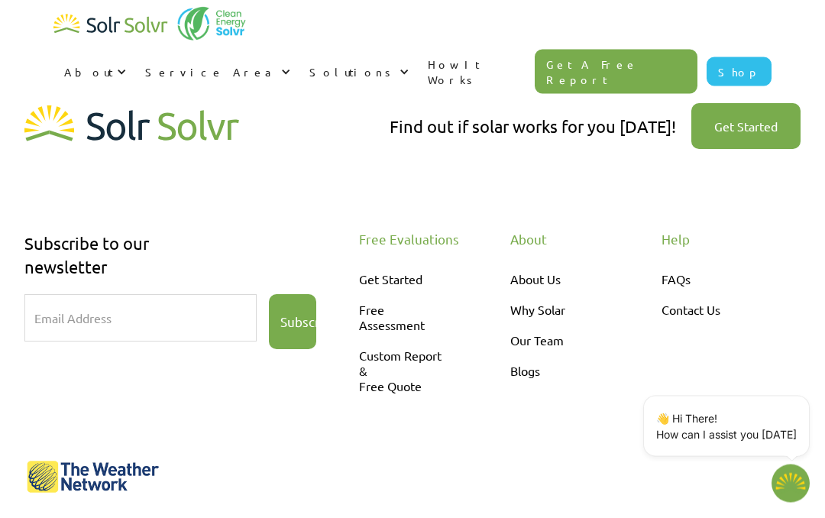
scroll to position [1590, 0]
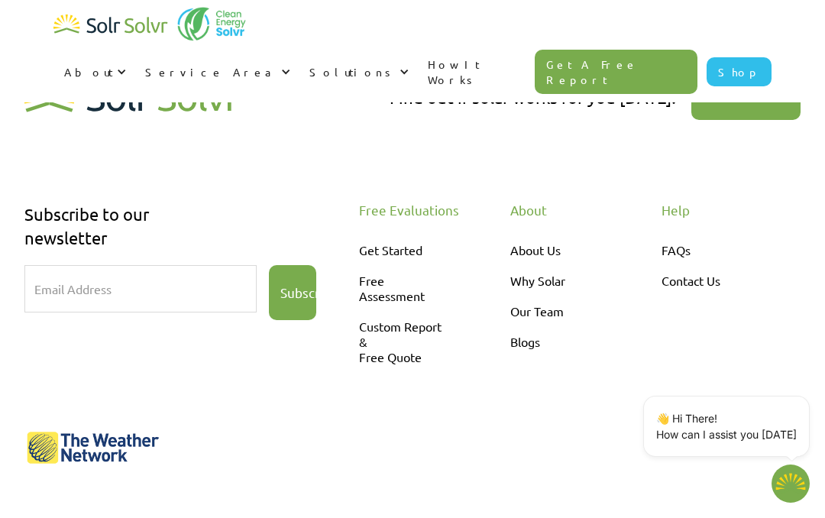
type textarea "x"
